Goal: Transaction & Acquisition: Purchase product/service

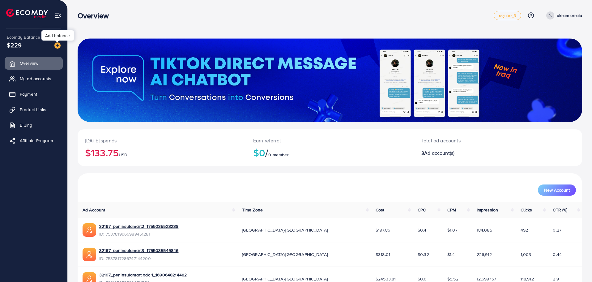
click at [58, 45] on img at bounding box center [57, 45] width 6 height 6
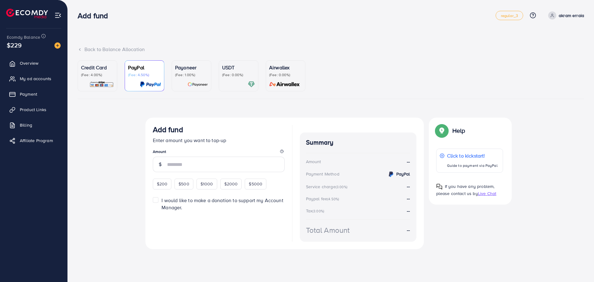
click at [205, 78] on div "Payoneer (Fee: 1.00%)" at bounding box center [191, 76] width 33 height 24
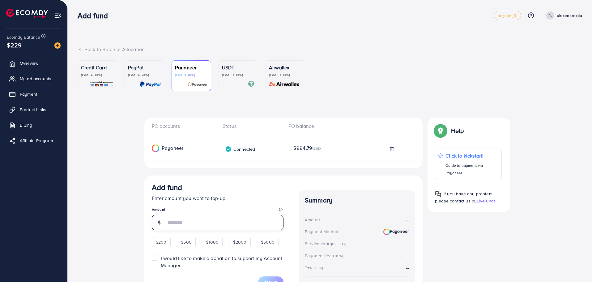
click at [202, 219] on input "number" at bounding box center [225, 222] width 118 height 15
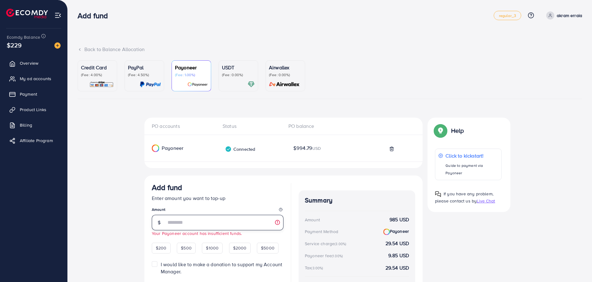
scroll to position [61, 0]
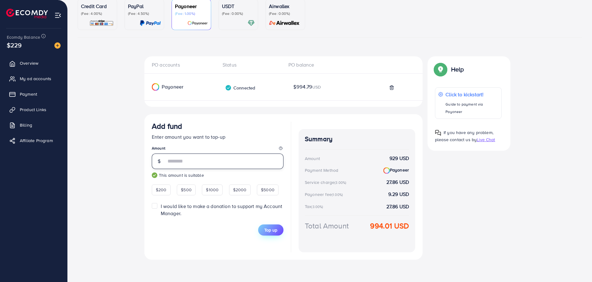
type input "***"
click at [270, 230] on span "Top up" at bounding box center [271, 230] width 13 height 6
click at [384, 227] on strong "994.01 USD" at bounding box center [389, 225] width 39 height 11
copy strong "994.01"
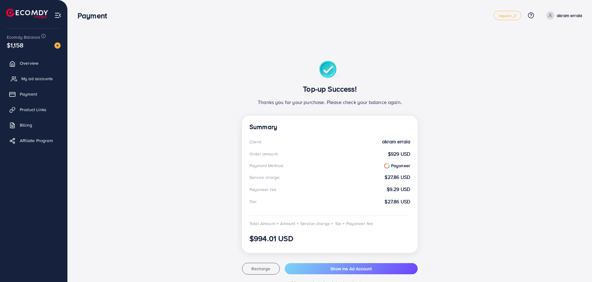
click at [37, 80] on span "My ad accounts" at bounding box center [37, 78] width 32 height 6
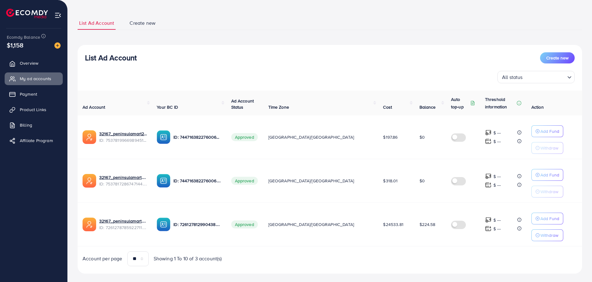
scroll to position [31, 0]
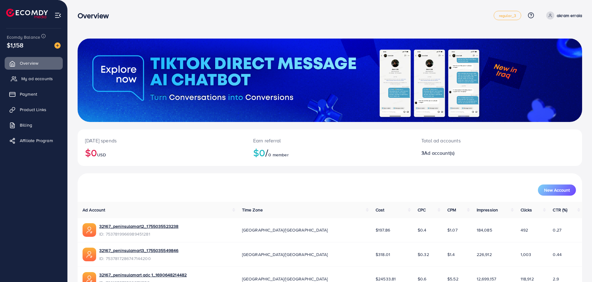
click at [38, 78] on span "My ad accounts" at bounding box center [37, 78] width 32 height 6
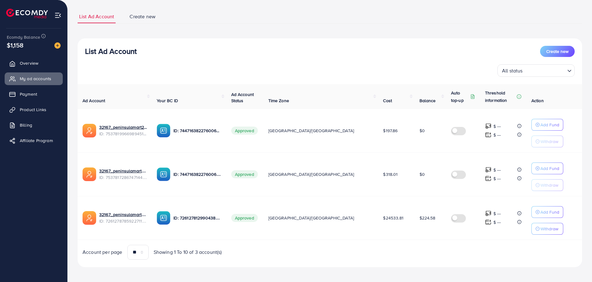
scroll to position [38, 0]
